Goal: Information Seeking & Learning: Check status

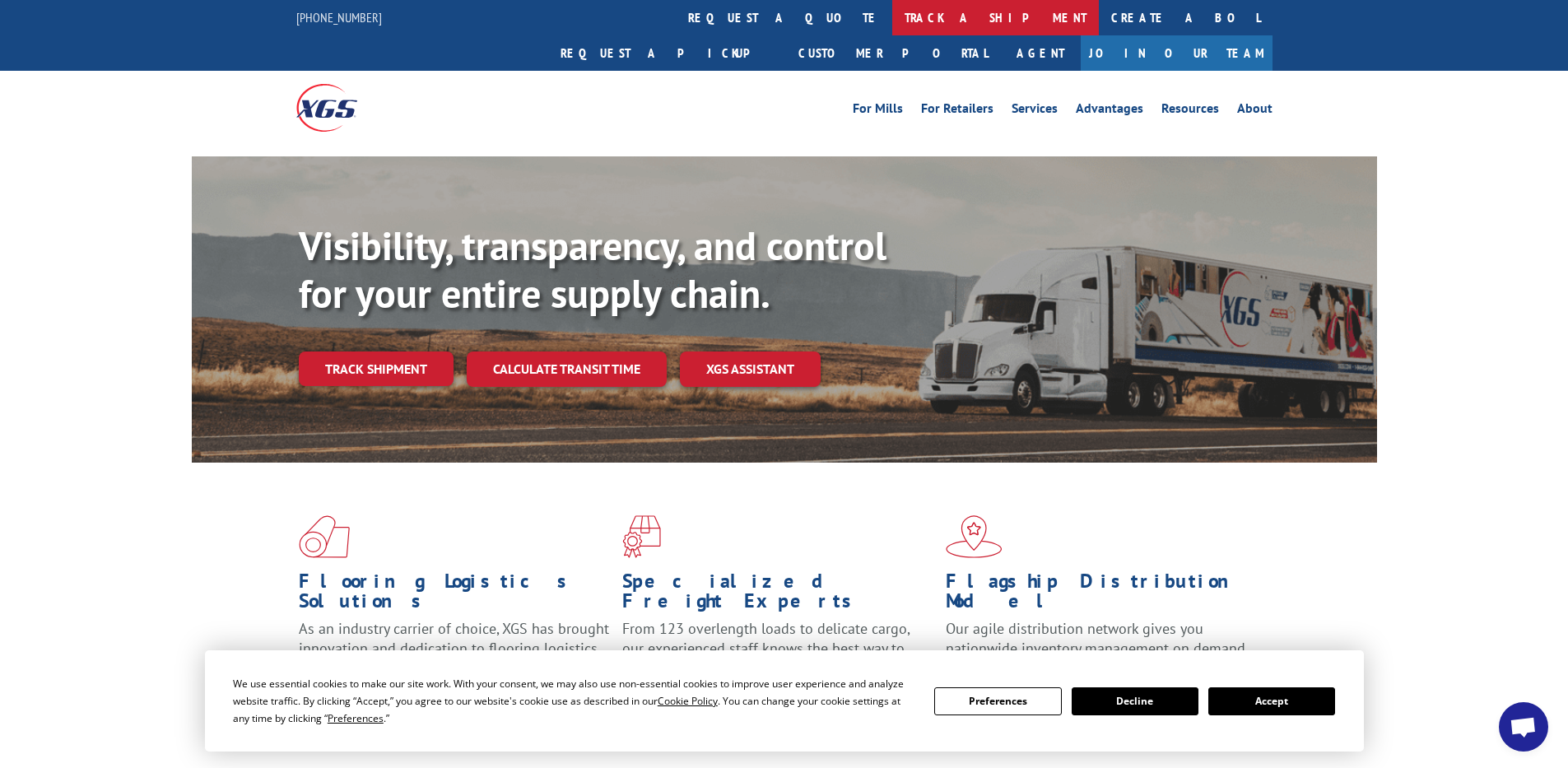
click at [892, 24] on link "track a shipment" at bounding box center [995, 18] width 207 height 35
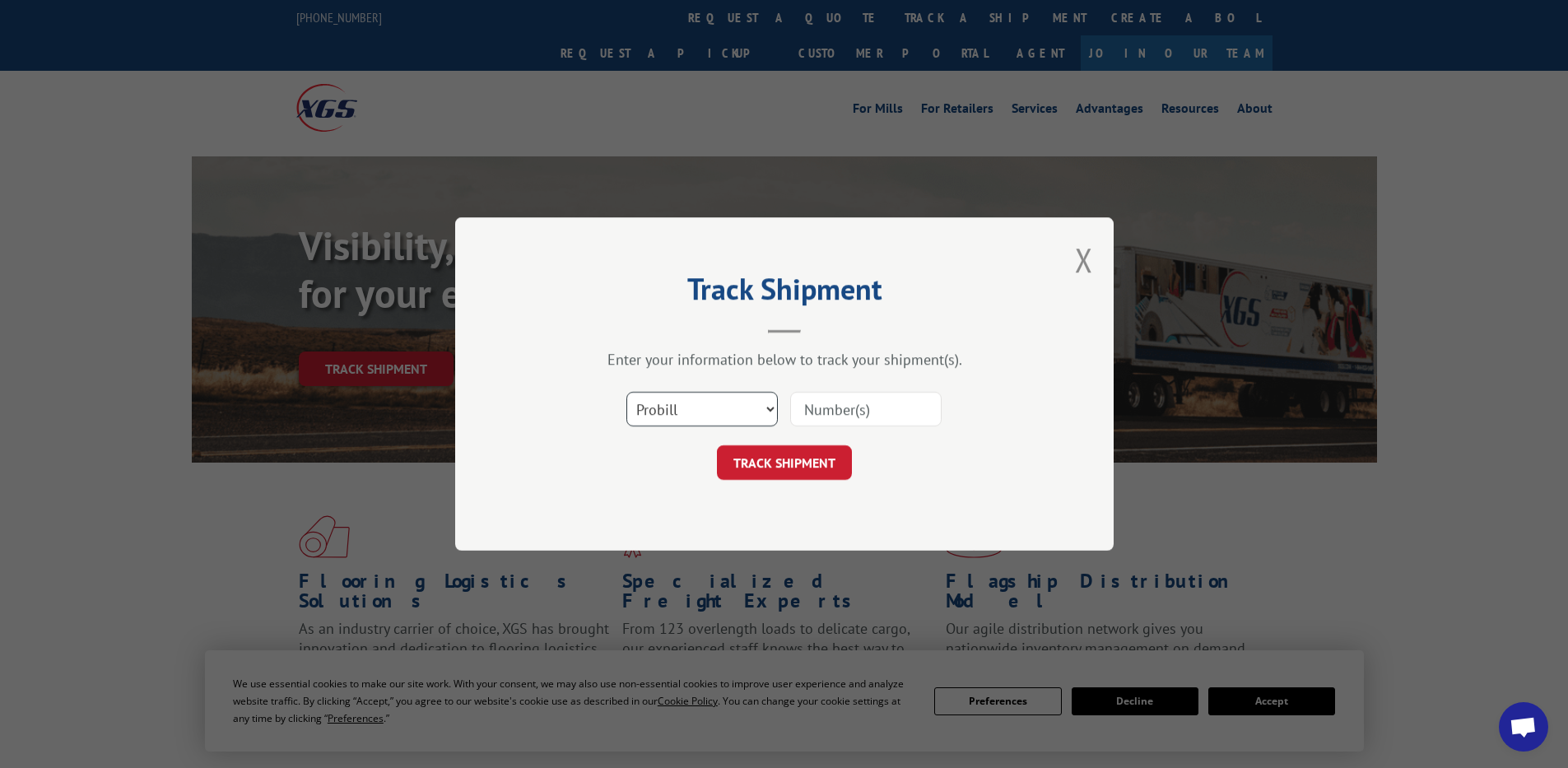
click at [706, 404] on select "Select category... Probill BOL PO" at bounding box center [702, 408] width 152 height 34
click at [627, 392] on select "Select category... Probill BOL PO" at bounding box center [702, 408] width 152 height 34
drag, startPoint x: 693, startPoint y: 412, endPoint x: 693, endPoint y: 421, distance: 9.0
click at [693, 412] on select "Select category... Probill BOL PO" at bounding box center [702, 408] width 152 height 34
select select "po"
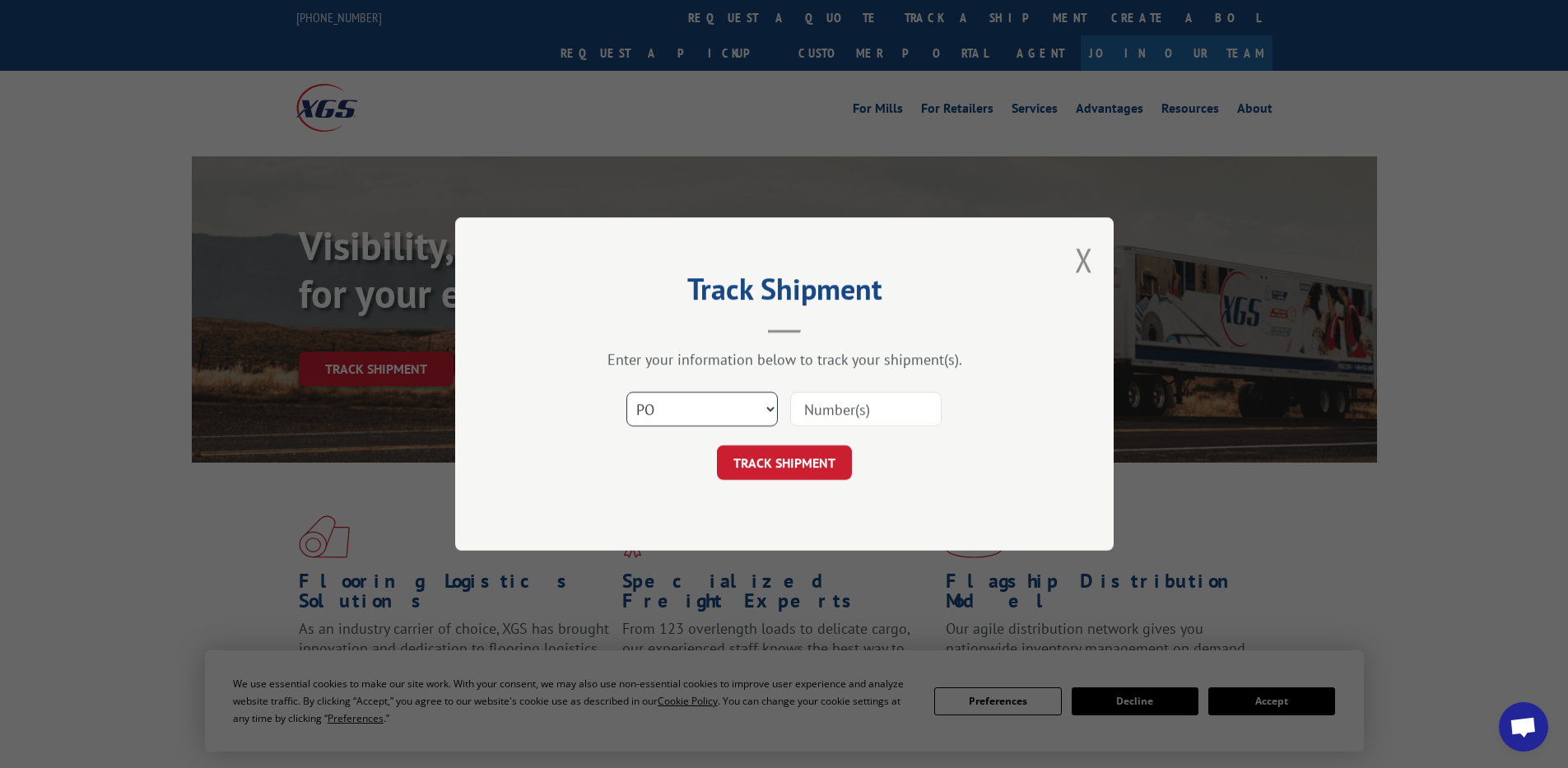
click at [627, 392] on select "Select category... Probill BOL PO" at bounding box center [702, 408] width 152 height 34
paste input "71530003"
type input "71530003"
click at [784, 464] on button "TRACK SHIPMENT" at bounding box center [784, 462] width 135 height 34
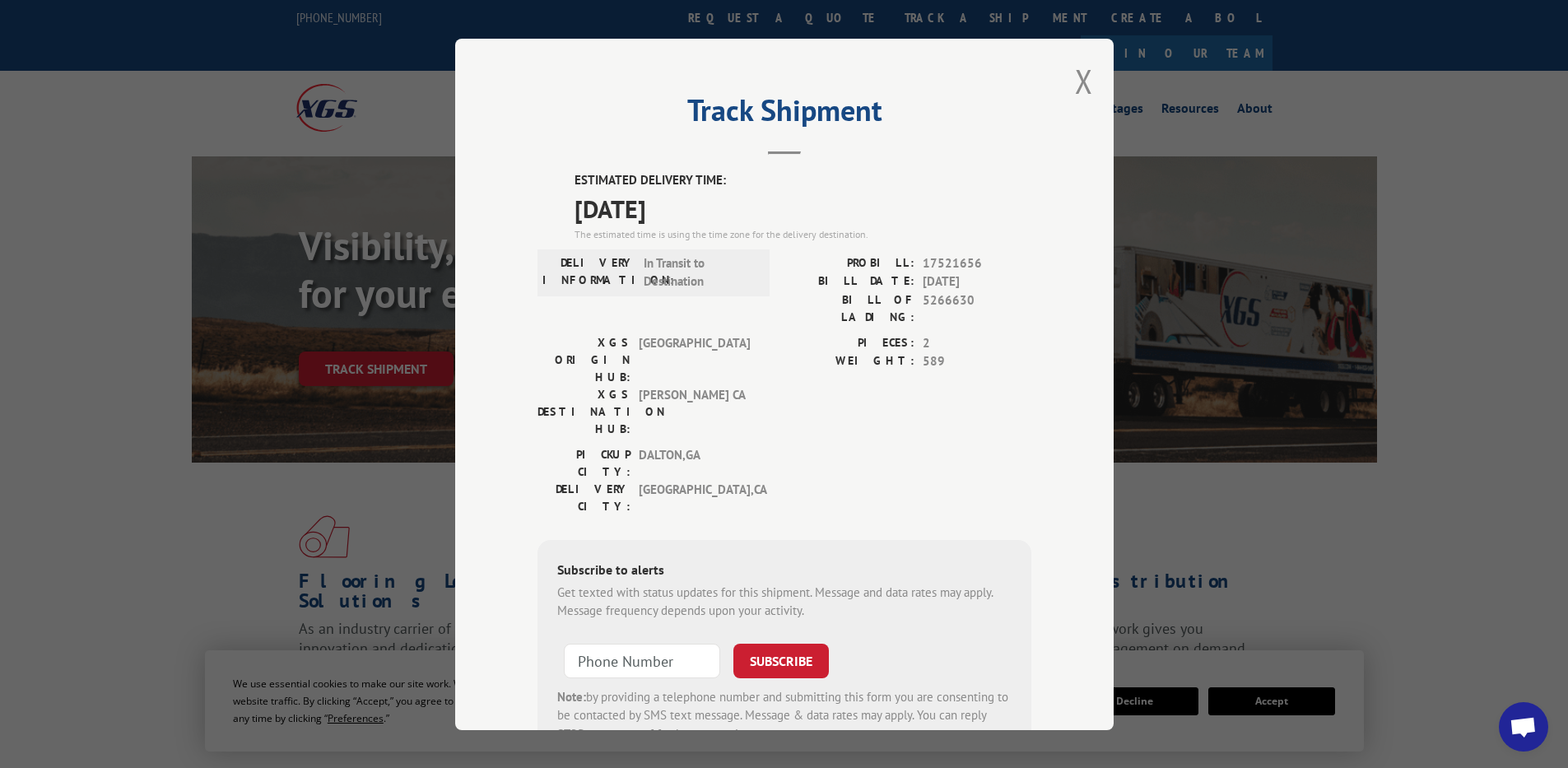
drag, startPoint x: 705, startPoint y: 206, endPoint x: 554, endPoint y: 206, distance: 151.0
click at [554, 206] on div "ESTIMATED DELIVERY TIME: [DATE] The estimated time is using the time zone for t…" at bounding box center [784, 467] width 494 height 592
drag, startPoint x: 554, startPoint y: 206, endPoint x: 622, endPoint y: 212, distance: 68.3
copy span "[DATE]"
